Goal: Information Seeking & Learning: Learn about a topic

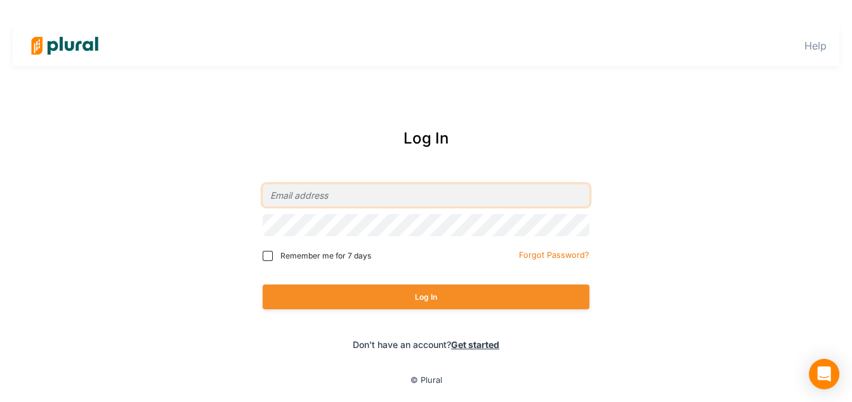
drag, startPoint x: 353, startPoint y: 188, endPoint x: 544, endPoint y: 163, distance: 191.9
click at [355, 188] on input "email" at bounding box center [426, 195] width 327 height 22
type input "epage@icnl.org"
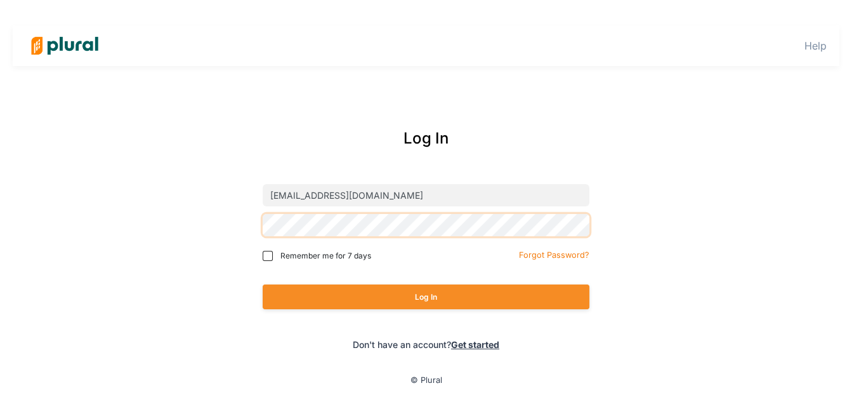
click at [263, 284] on button "Log In" at bounding box center [426, 296] width 327 height 25
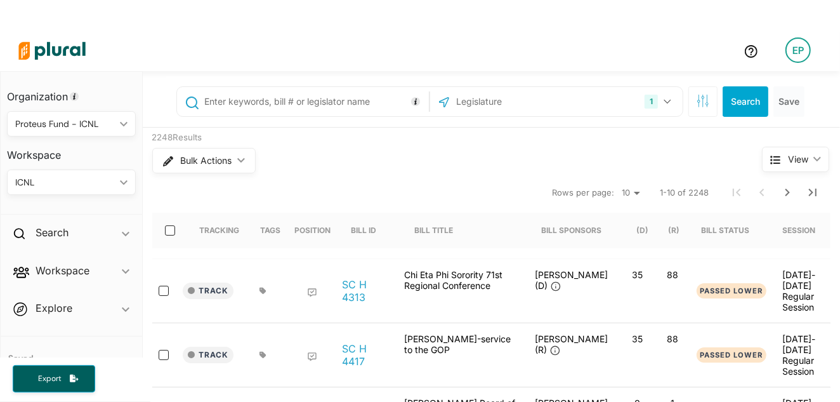
click at [255, 105] on input "text" at bounding box center [315, 101] width 223 height 24
type input "hb 17"
click at [664, 99] on icon "button" at bounding box center [668, 101] width 8 height 5
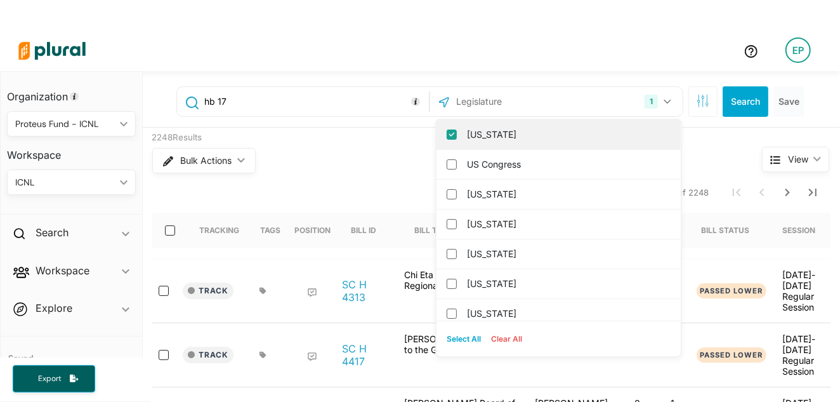
click at [568, 130] on label "South Carolina" at bounding box center [567, 134] width 201 height 19
click at [457, 130] on input "South Carolina" at bounding box center [452, 134] width 10 height 10
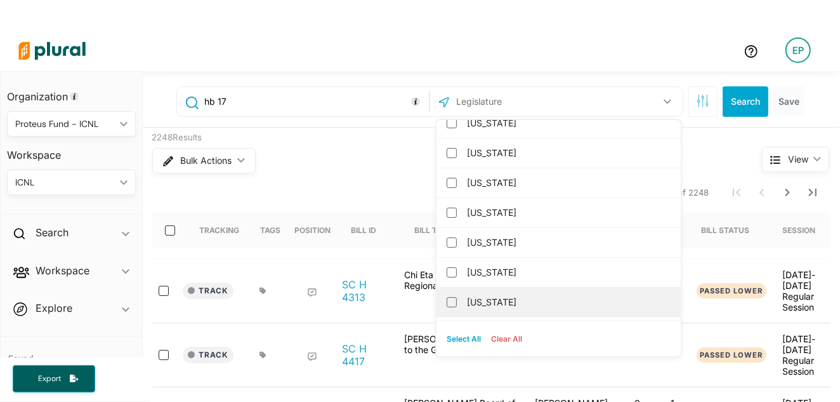
scroll to position [159, 0]
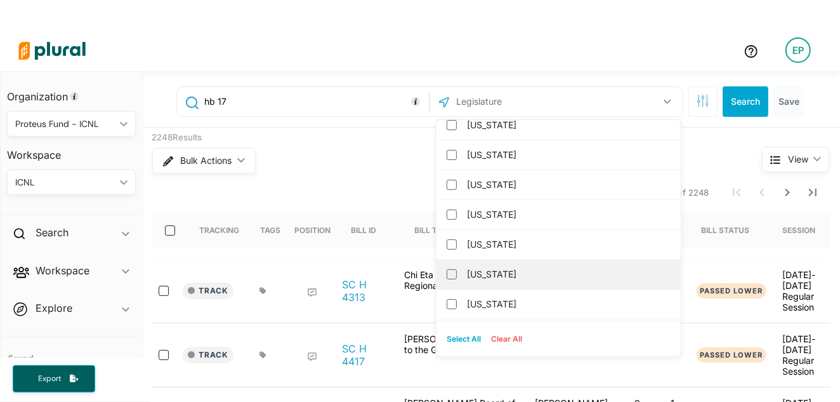
click at [518, 259] on div "Florida" at bounding box center [559, 274] width 244 height 30
click at [447, 272] on input "Florida" at bounding box center [452, 274] width 10 height 10
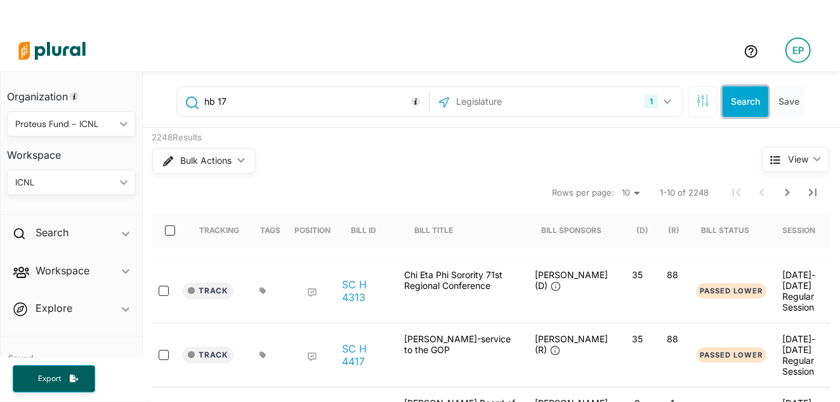
click at [735, 103] on button "Search" at bounding box center [746, 101] width 46 height 30
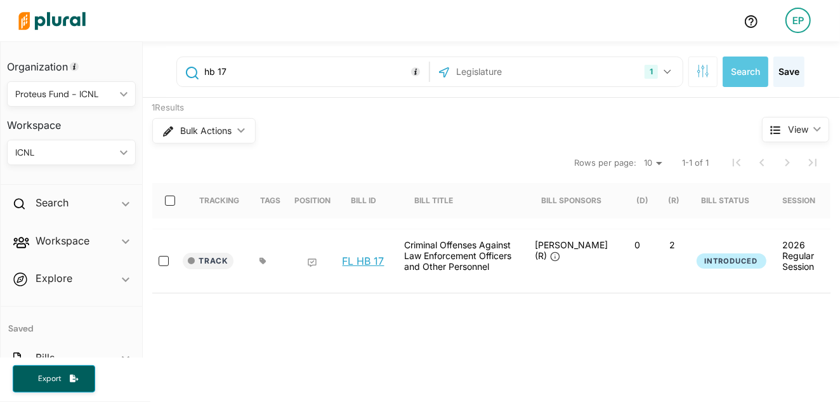
click at [351, 259] on link "FL HB 17" at bounding box center [364, 260] width 42 height 13
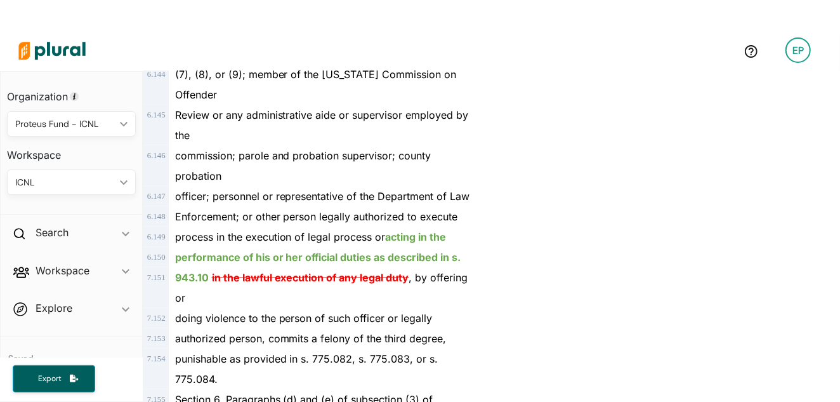
scroll to position [3648, 0]
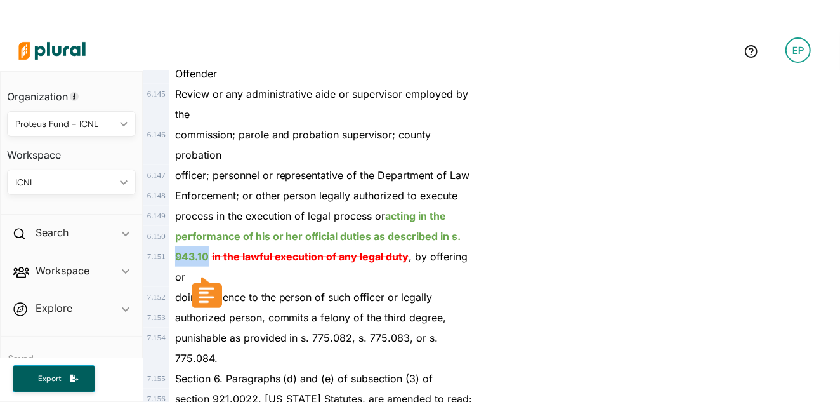
drag, startPoint x: 208, startPoint y: 256, endPoint x: 173, endPoint y: 256, distance: 34.9
click at [173, 256] on div "943.10 in the lawful execution of any legal duty , by offering or" at bounding box center [323, 266] width 308 height 41
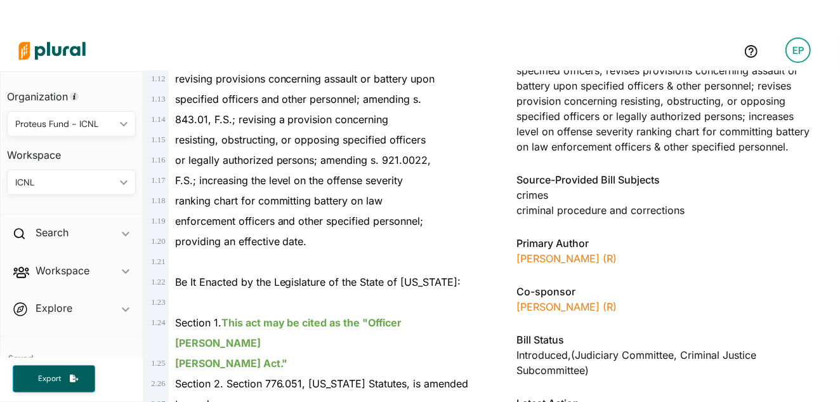
scroll to position [397, 0]
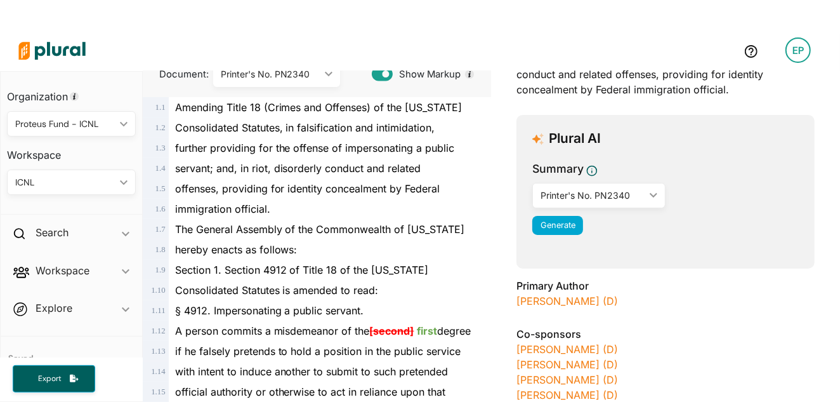
scroll to position [238, 0]
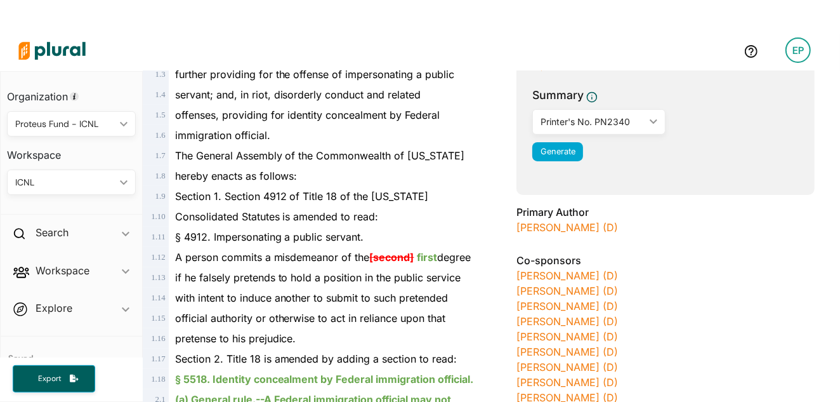
click at [577, 125] on div "Printer's No. PN2340" at bounding box center [593, 121] width 104 height 13
click at [563, 156] on button "Generate" at bounding box center [557, 151] width 51 height 19
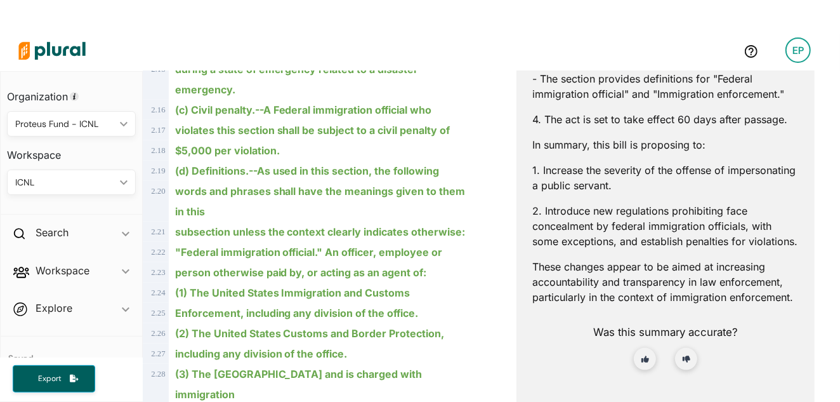
scroll to position [952, 0]
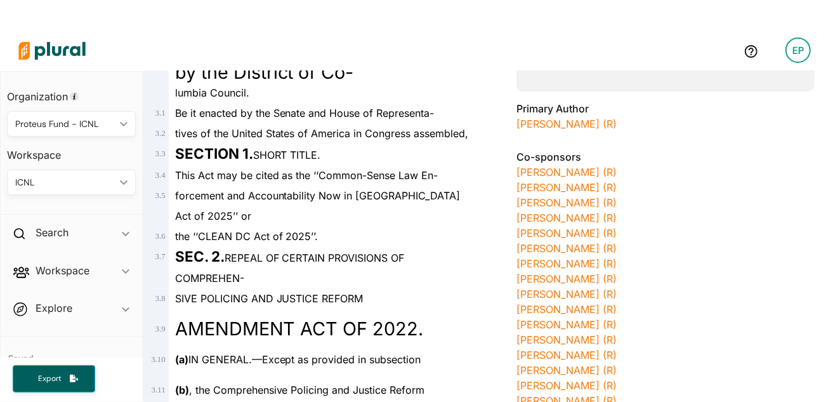
scroll to position [259, 0]
